Goal: Transaction & Acquisition: Purchase product/service

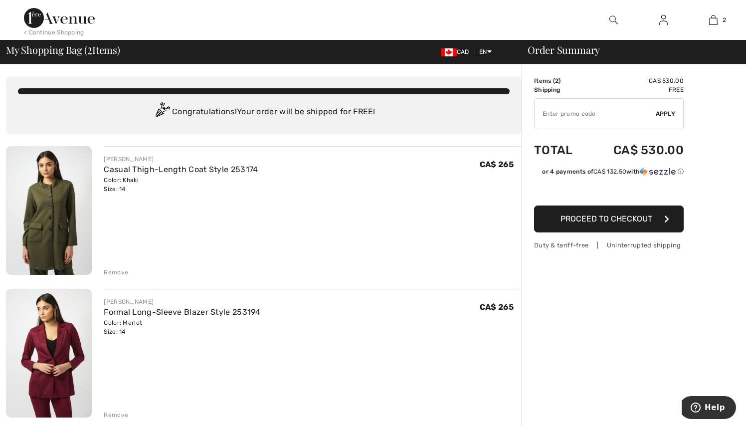
click at [78, 33] on div "< Continue Shopping" at bounding box center [54, 32] width 60 height 9
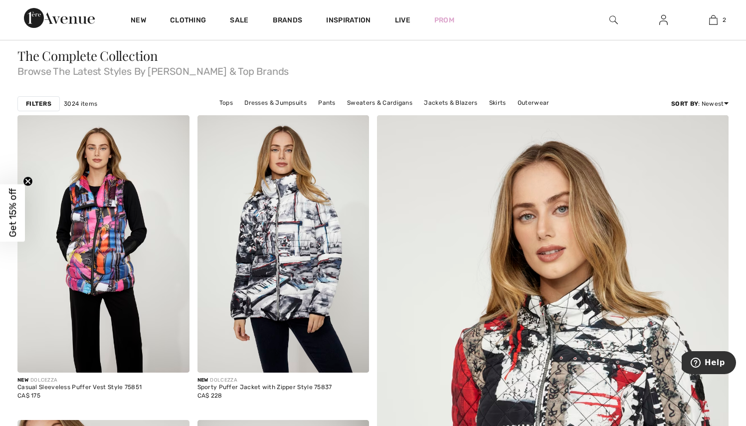
scroll to position [56, 0]
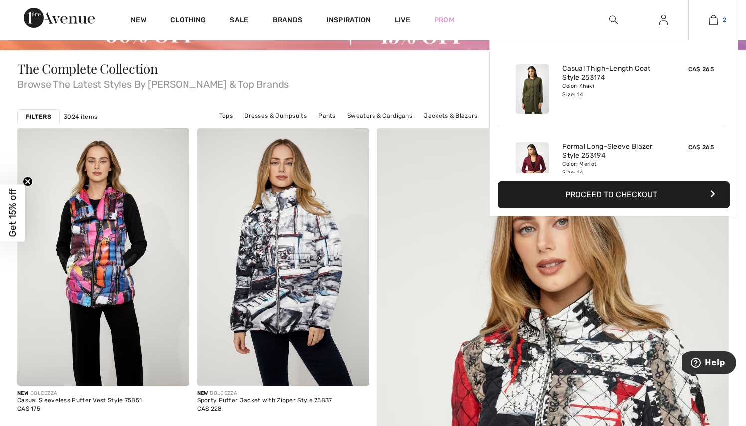
click at [708, 19] on link "2" at bounding box center [712, 20] width 49 height 12
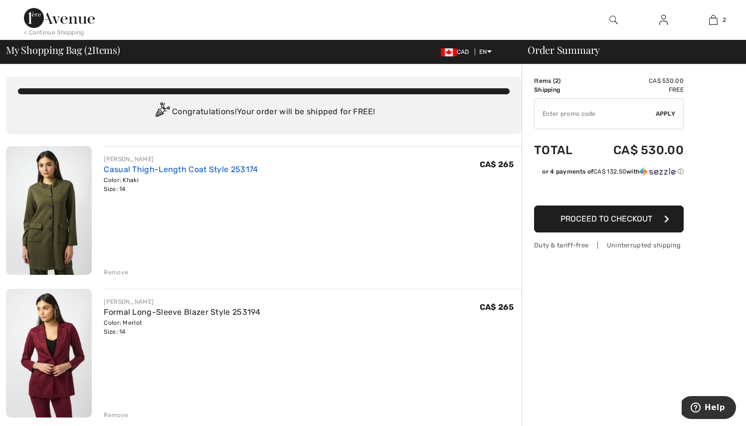
click at [179, 166] on link "Casual Thigh-Length Coat Style 253174" at bounding box center [181, 168] width 154 height 9
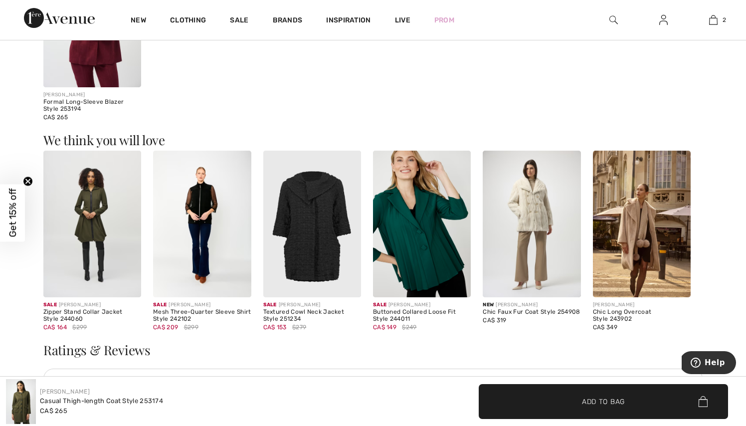
scroll to position [1084, 0]
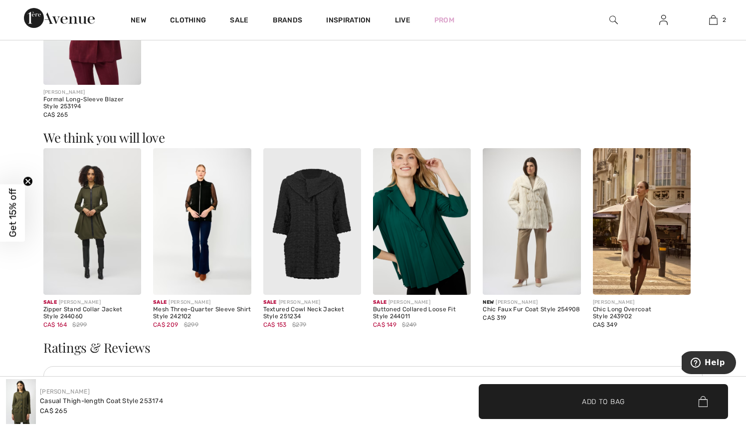
click at [84, 241] on img at bounding box center [92, 221] width 98 height 147
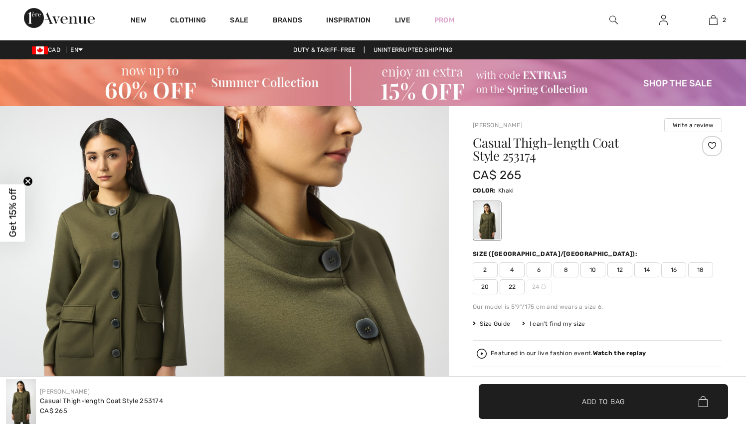
checkbox input "true"
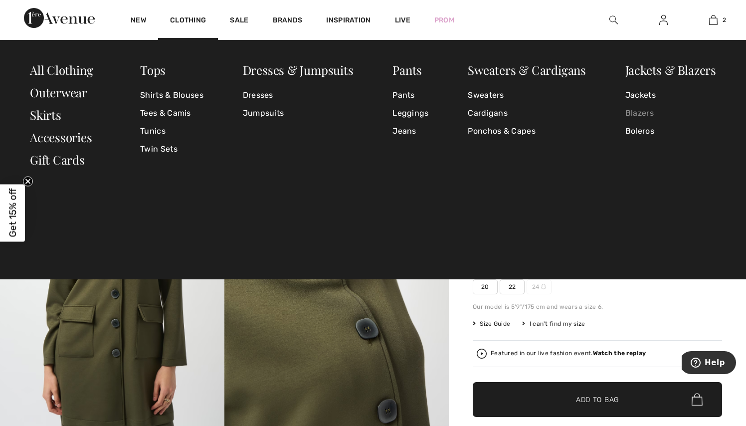
click at [630, 118] on link "Blazers" at bounding box center [670, 113] width 91 height 18
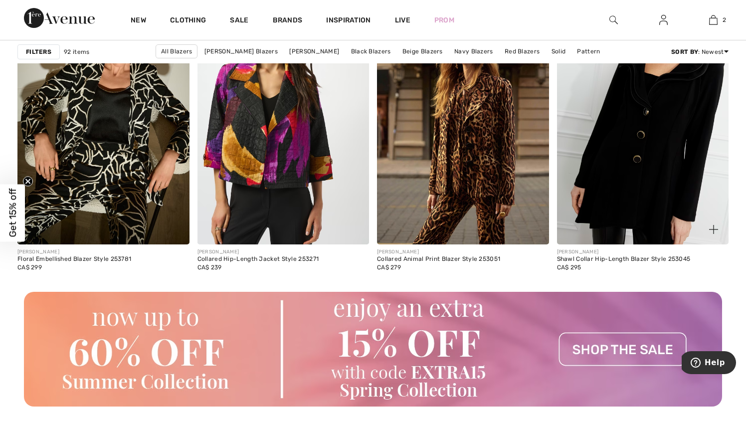
scroll to position [2152, 0]
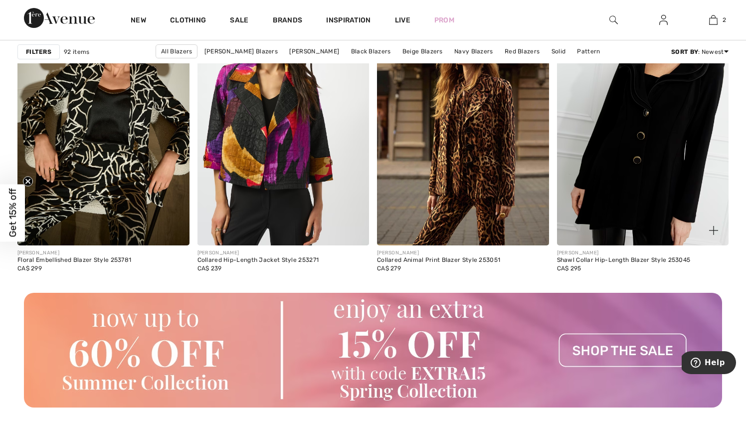
click at [705, 183] on img at bounding box center [643, 117] width 172 height 258
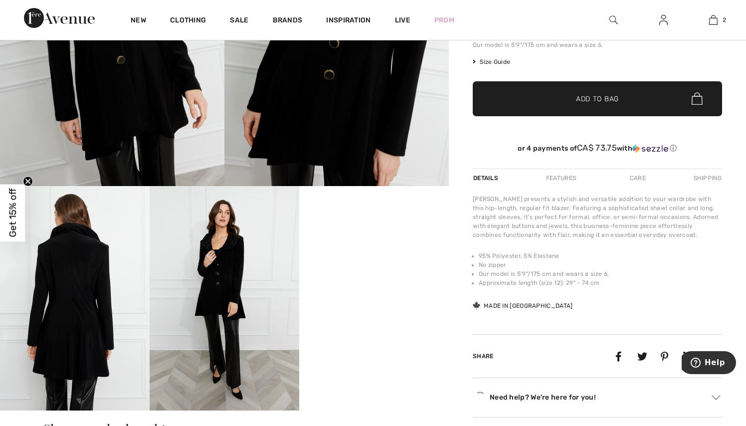
scroll to position [259, 0]
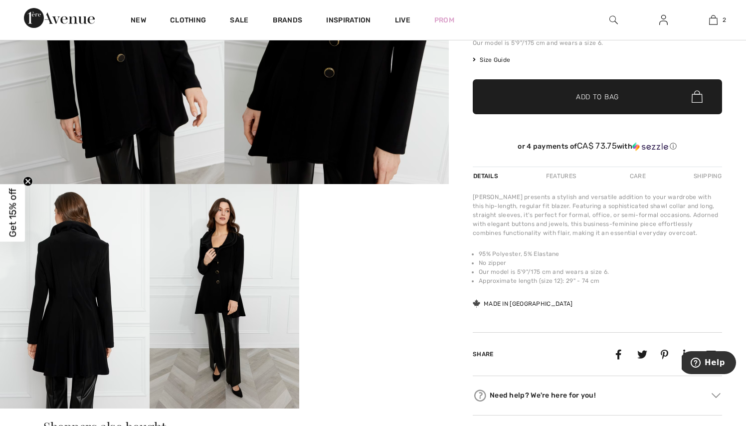
click at [240, 287] on img at bounding box center [225, 296] width 150 height 224
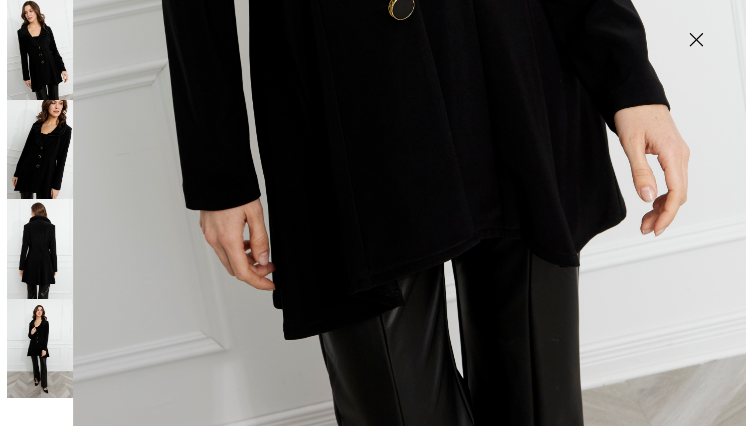
scroll to position [693, 0]
click at [49, 346] on img at bounding box center [40, 349] width 66 height 100
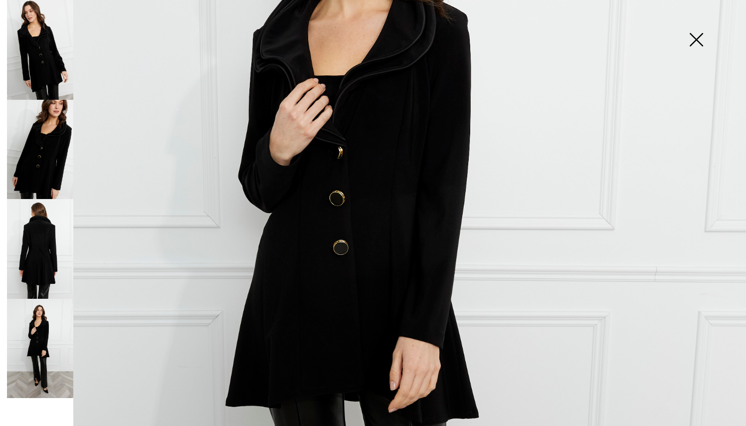
scroll to position [220, 0]
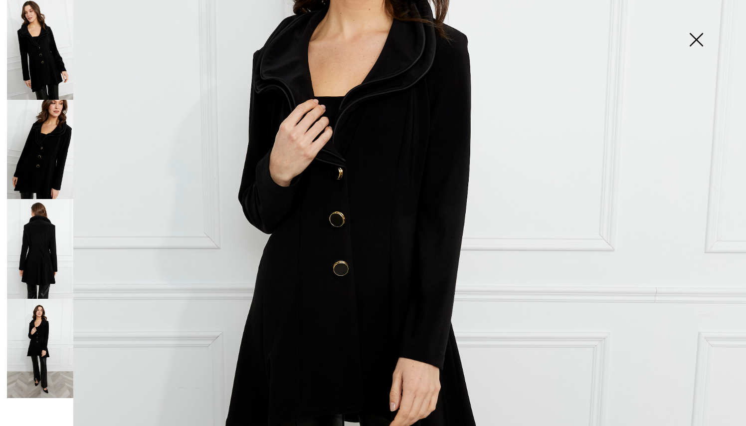
click at [46, 256] on img at bounding box center [40, 249] width 66 height 100
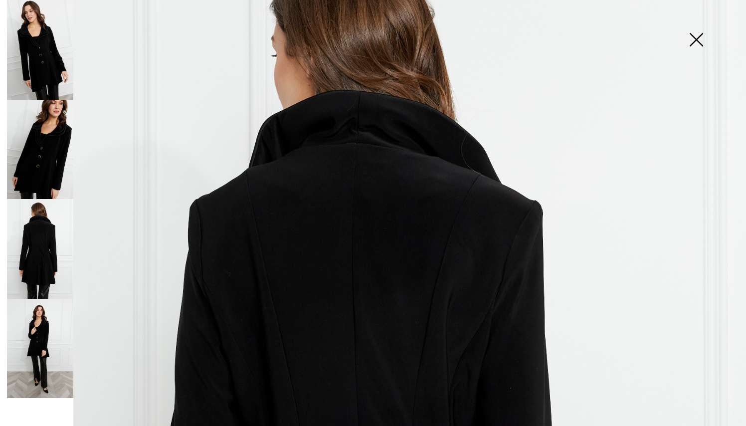
scroll to position [77, 0]
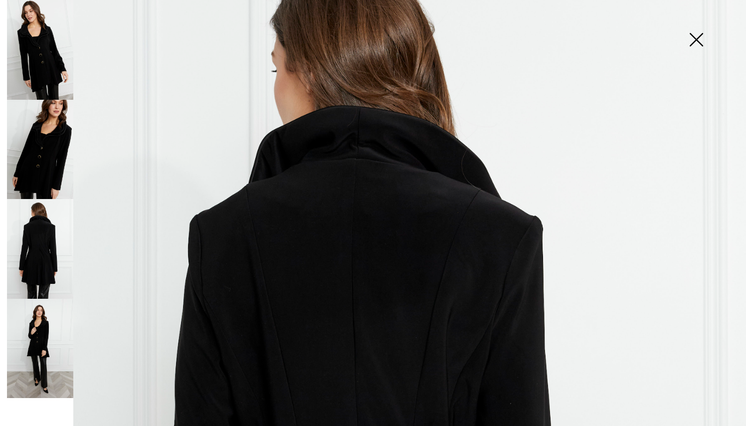
click at [39, 171] on img at bounding box center [40, 150] width 66 height 100
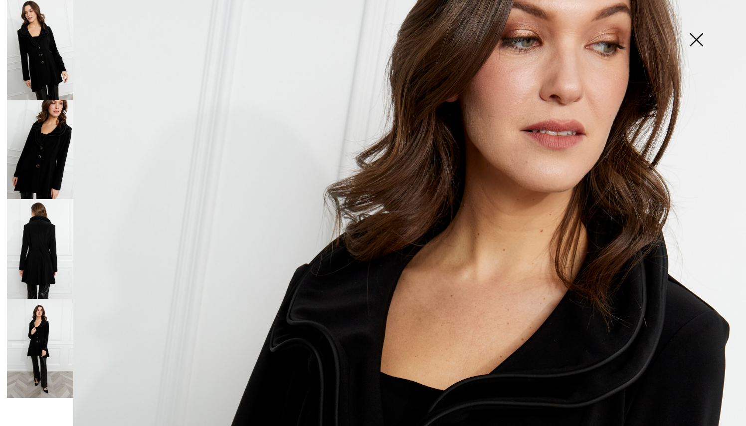
scroll to position [0, 0]
click at [704, 44] on img at bounding box center [696, 40] width 50 height 51
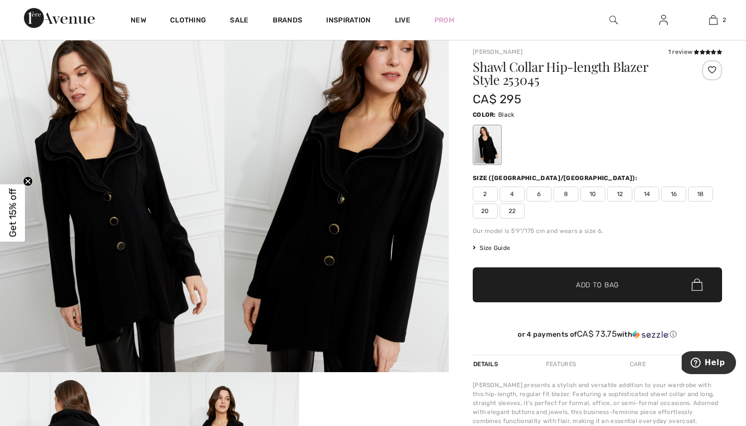
scroll to position [70, 0]
click at [645, 194] on span "14" at bounding box center [646, 194] width 25 height 15
click at [600, 284] on span "Add to Bag" at bounding box center [597, 285] width 43 height 10
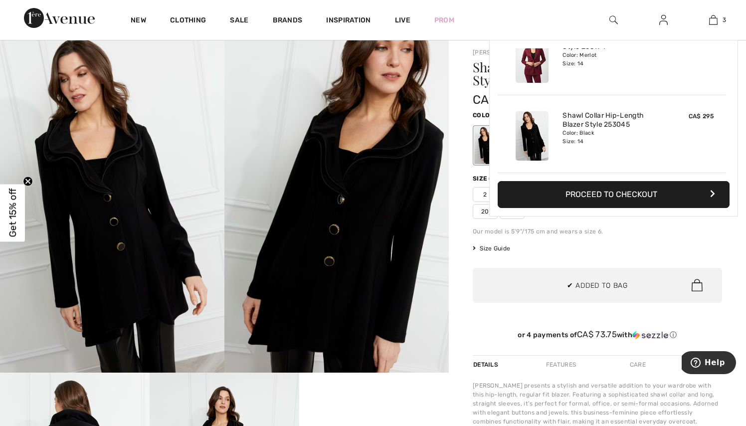
scroll to position [0, 0]
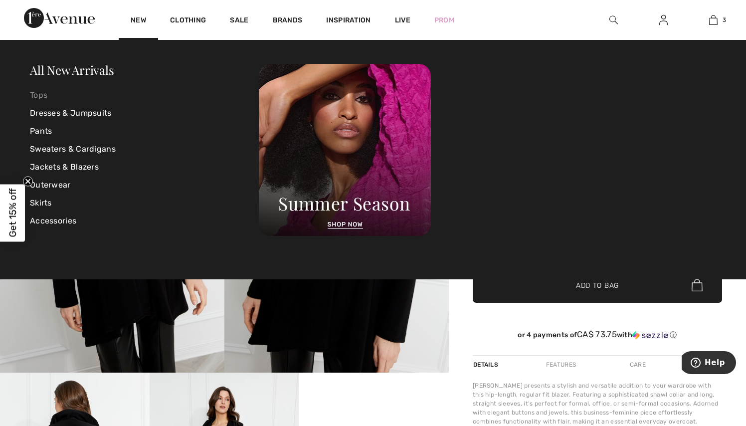
click at [46, 95] on link "Tops" at bounding box center [144, 95] width 229 height 18
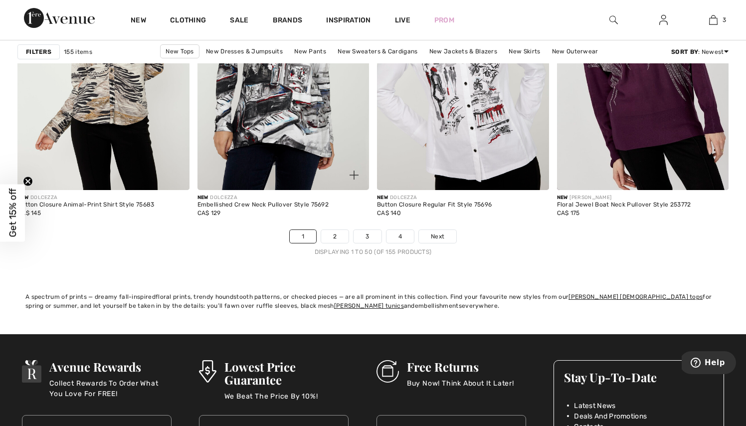
scroll to position [4629, 0]
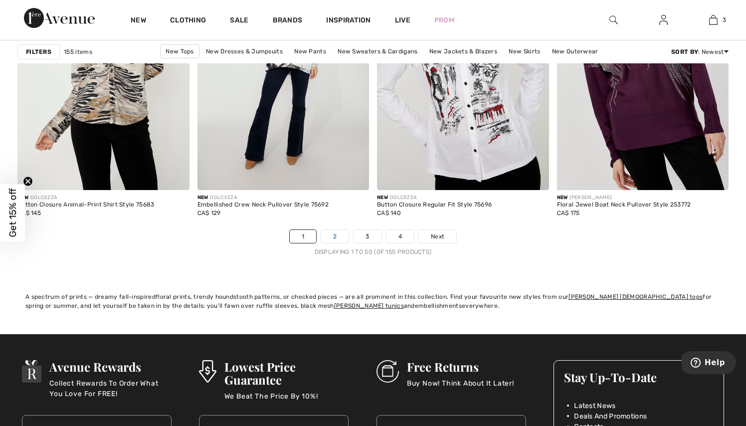
click at [344, 238] on link "2" at bounding box center [334, 236] width 27 height 13
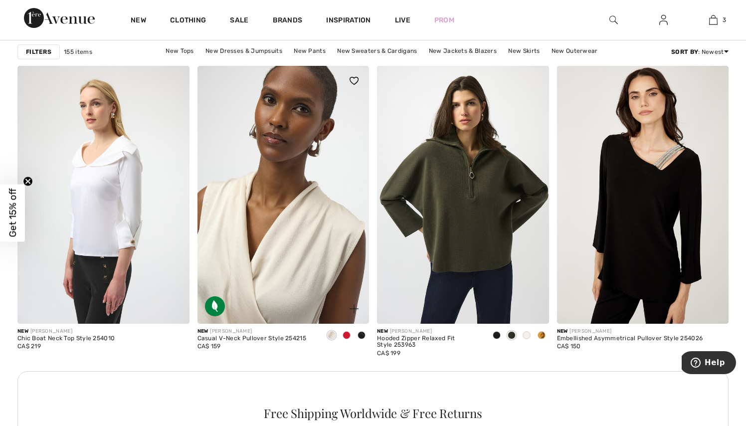
scroll to position [1044, 0]
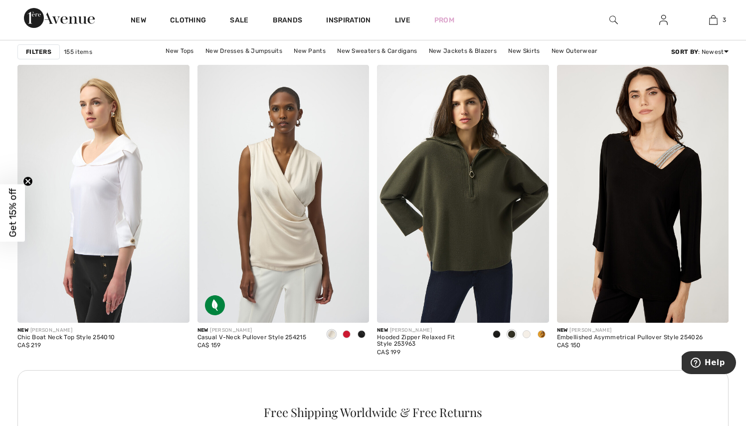
click at [269, 370] on div "Free Shipping Worldwide & Free Returns" at bounding box center [372, 414] width 711 height 88
click at [343, 331] on span at bounding box center [346, 334] width 8 height 8
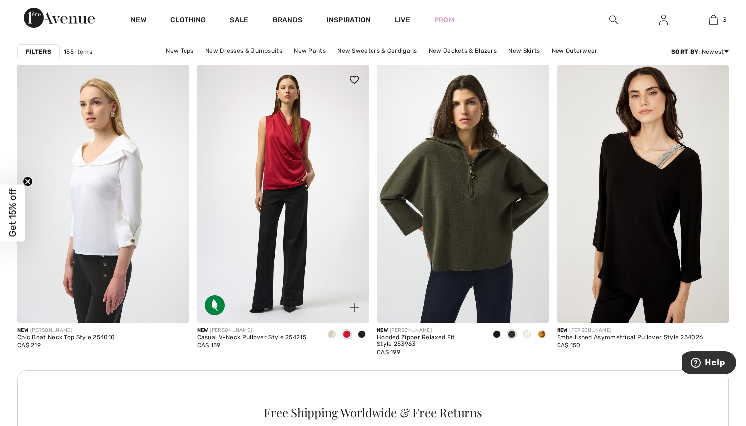
click at [360, 333] on span at bounding box center [361, 334] width 8 height 8
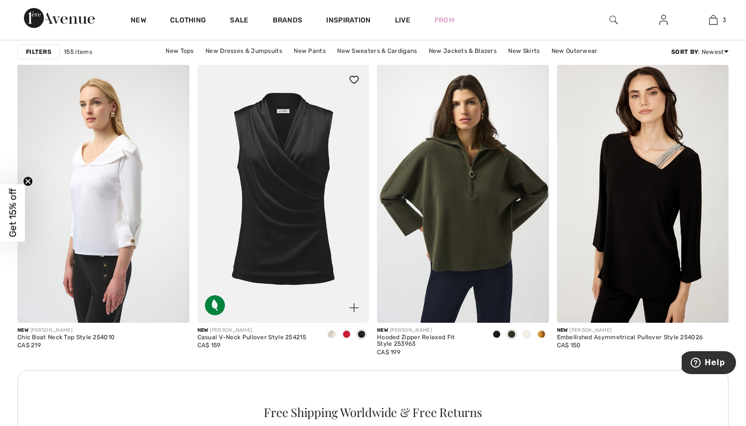
click at [344, 331] on span at bounding box center [346, 334] width 8 height 8
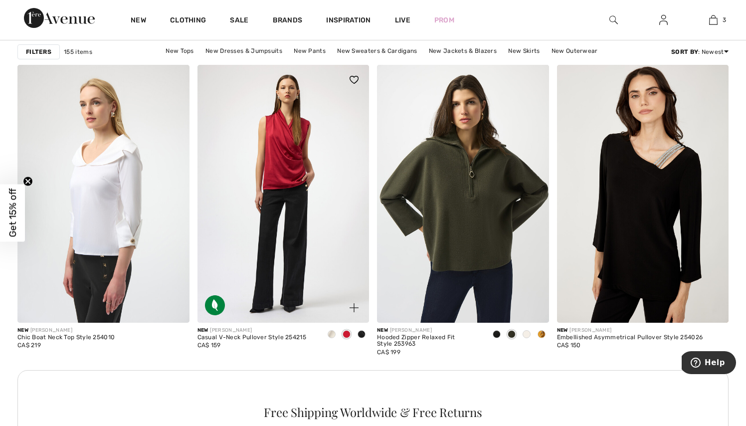
click at [333, 333] on span at bounding box center [331, 334] width 8 height 8
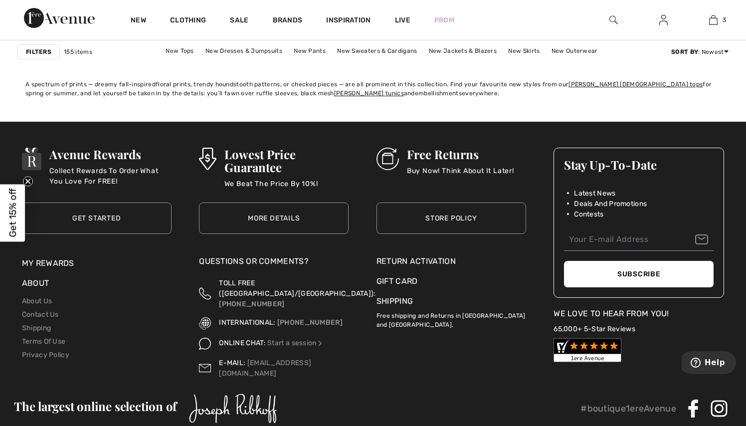
scroll to position [4846, 0]
